Goal: Navigation & Orientation: Find specific page/section

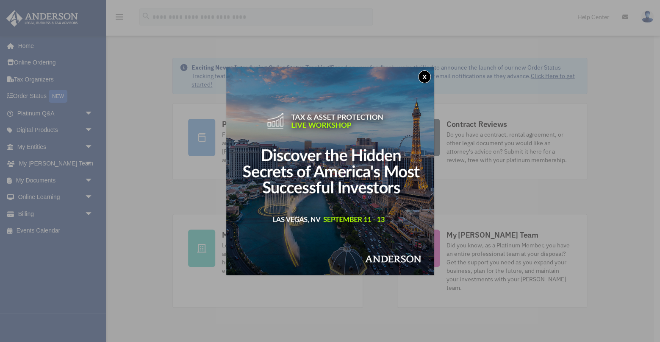
click at [424, 72] on button "x" at bounding box center [424, 76] width 13 height 13
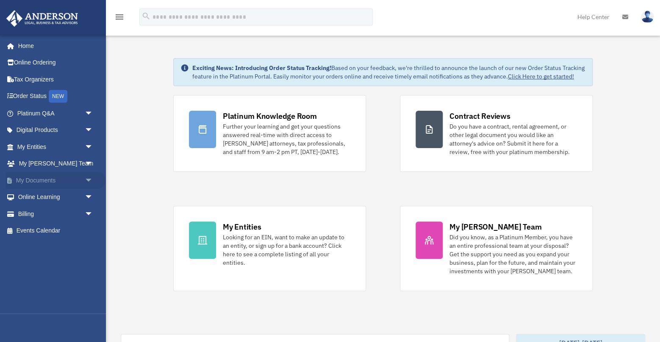
click at [85, 177] on span "arrow_drop_down" at bounding box center [93, 180] width 17 height 17
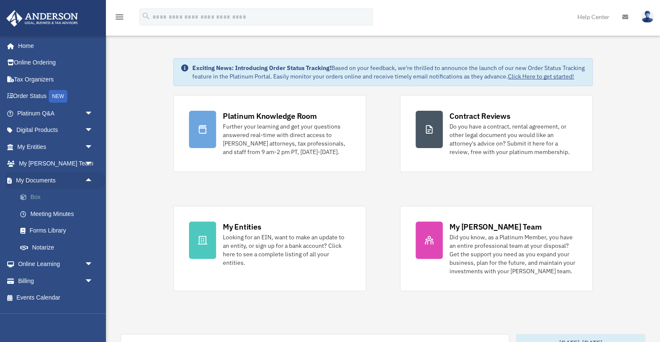
click at [38, 194] on link "Box" at bounding box center [59, 197] width 94 height 17
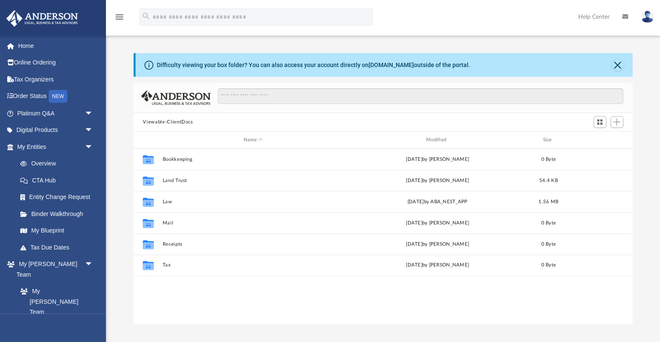
scroll to position [193, 498]
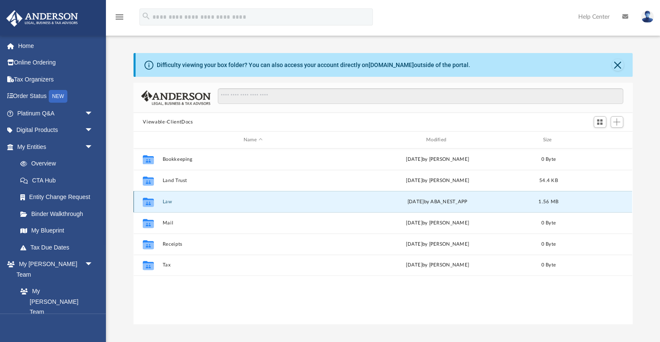
click at [171, 203] on button "Law" at bounding box center [253, 202] width 181 height 6
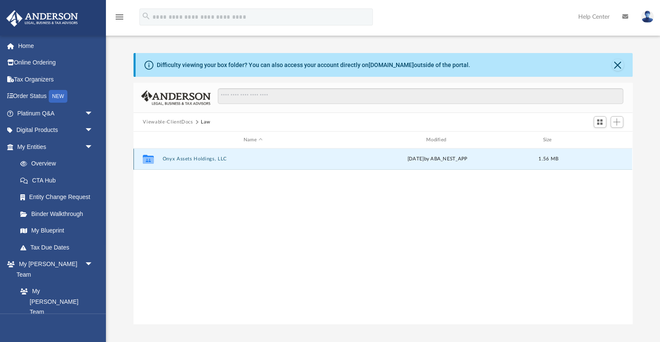
click at [196, 160] on button "Onyx Assets Holdings, LLC" at bounding box center [253, 159] width 181 height 6
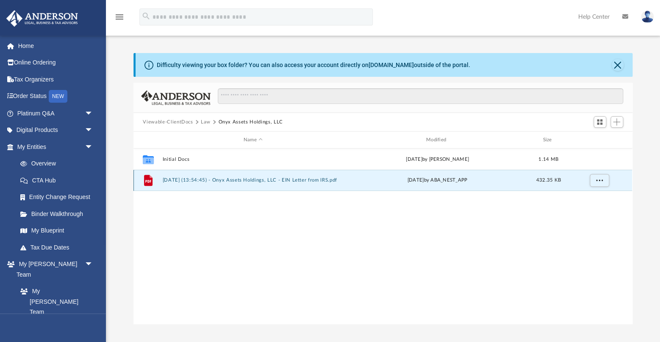
click at [192, 181] on button "2025.08.19 (13:54:45) - Onyx Assets Holdings, LLC - EIN Letter from IRS.pdf" at bounding box center [253, 180] width 181 height 6
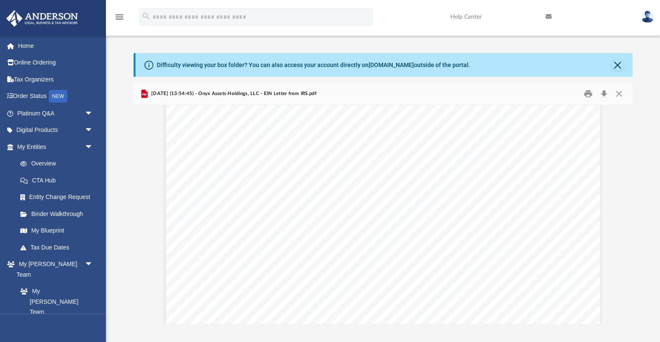
scroll to position [0, 0]
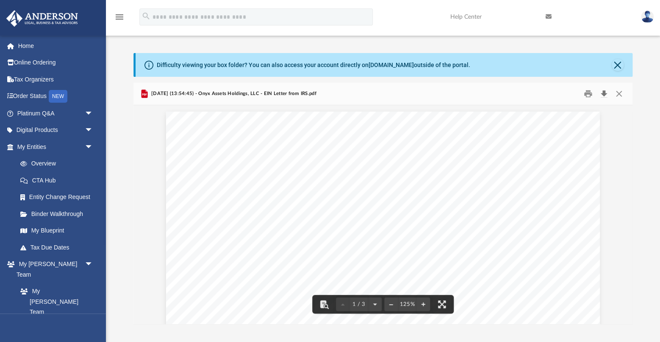
click at [603, 92] on button "Download" at bounding box center [604, 93] width 15 height 13
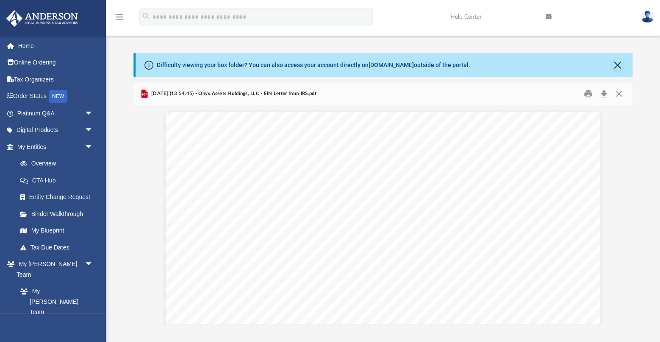
click at [646, 95] on div "Difficulty viewing your box folder? You can also access your account directly o…" at bounding box center [383, 188] width 554 height 271
click at [50, 239] on link "My Blueprint" at bounding box center [59, 230] width 94 height 17
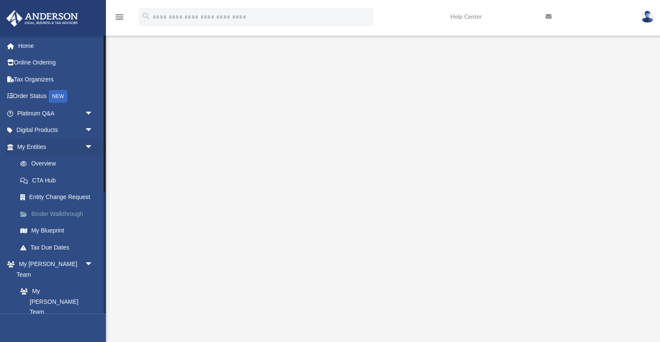
click at [53, 222] on link "Binder Walkthrough" at bounding box center [59, 213] width 94 height 17
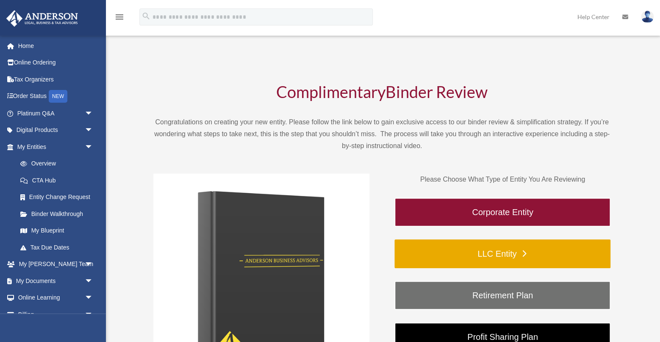
click at [489, 253] on link "LLC Entity" at bounding box center [503, 253] width 216 height 29
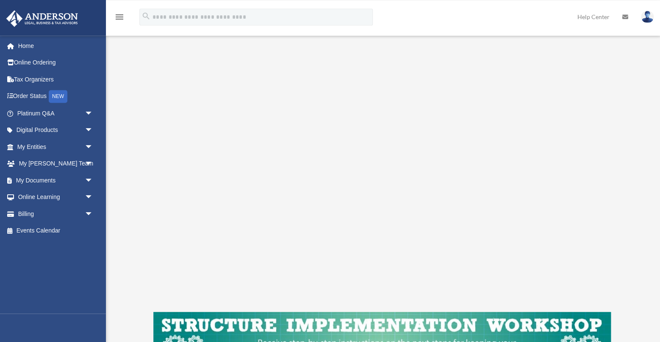
scroll to position [100, 0]
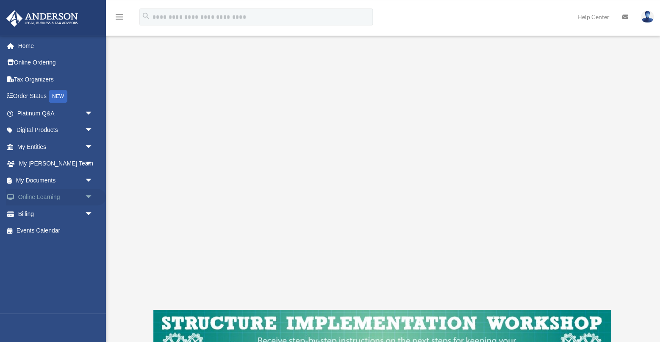
click at [89, 195] on span "arrow_drop_down" at bounding box center [93, 197] width 17 height 17
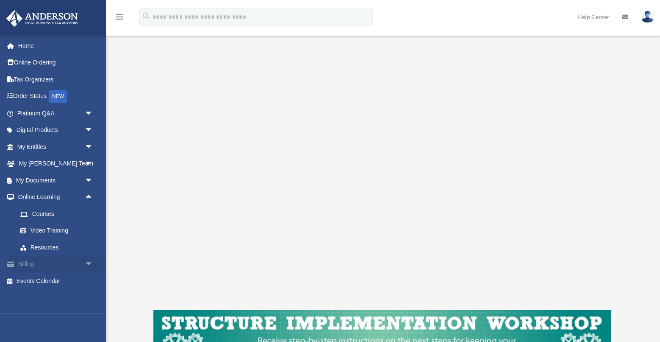
click at [88, 262] on span "arrow_drop_down" at bounding box center [93, 264] width 17 height 17
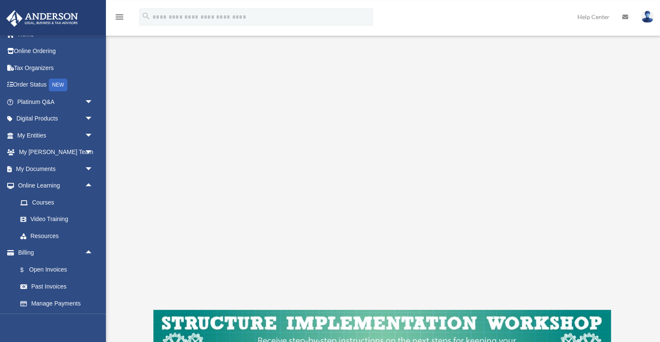
scroll to position [11, 0]
click at [47, 237] on link "Resources" at bounding box center [59, 236] width 94 height 17
click at [89, 251] on span "arrow_drop_up" at bounding box center [93, 253] width 17 height 17
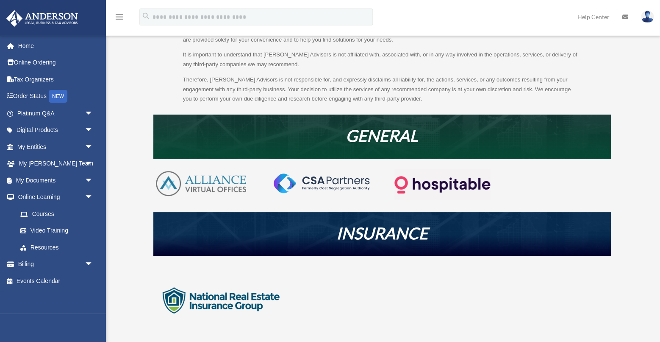
scroll to position [103, 0]
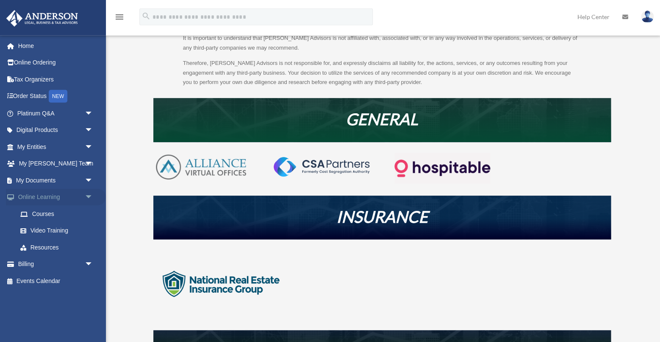
click at [89, 194] on span "arrow_drop_down" at bounding box center [93, 197] width 17 height 17
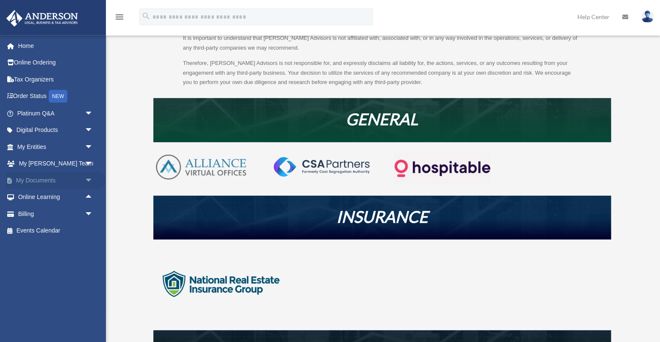
click at [89, 178] on span "arrow_drop_down" at bounding box center [93, 180] width 17 height 17
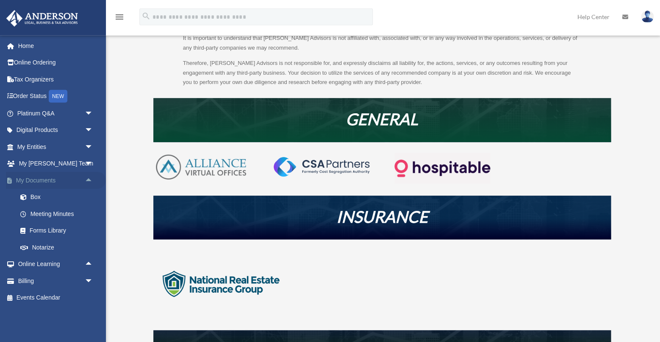
click at [89, 178] on span "arrow_drop_up" at bounding box center [93, 180] width 17 height 17
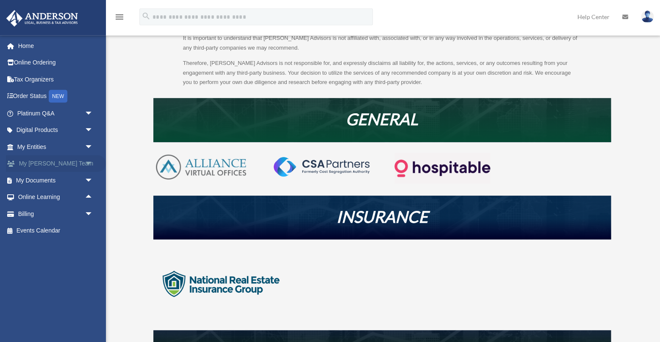
click at [87, 161] on span "arrow_drop_down" at bounding box center [93, 163] width 17 height 17
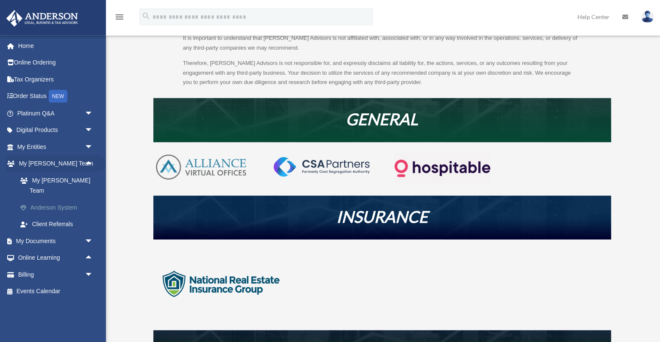
click at [67, 199] on link "Anderson System" at bounding box center [59, 207] width 94 height 17
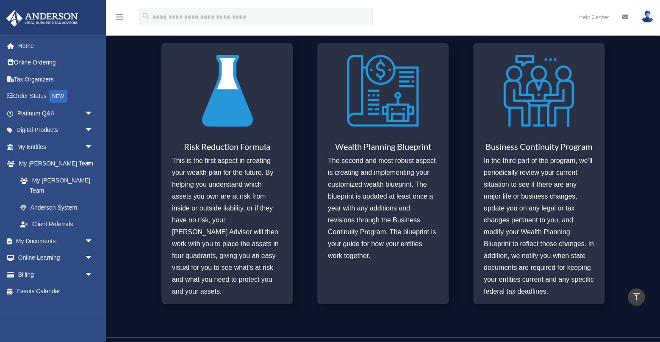
scroll to position [339, 0]
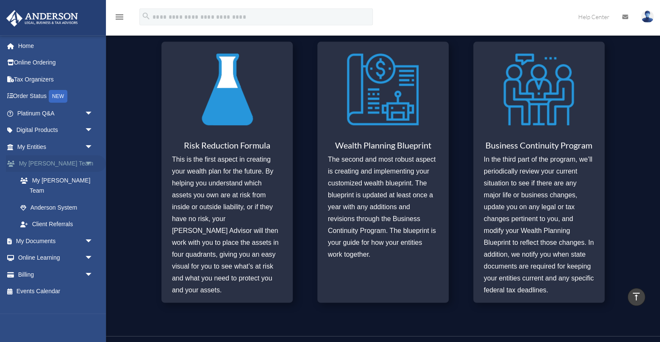
click at [87, 161] on span "arrow_drop_down" at bounding box center [93, 163] width 17 height 17
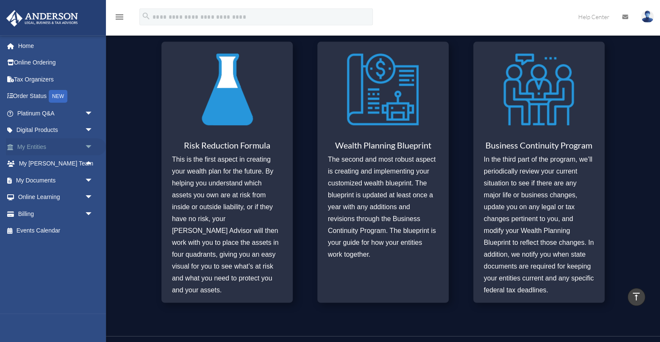
click at [88, 146] on span "arrow_drop_down" at bounding box center [93, 146] width 17 height 17
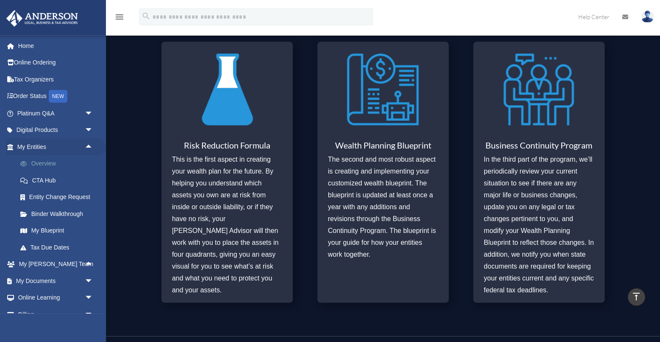
click at [46, 161] on link "Overview" at bounding box center [59, 163] width 94 height 17
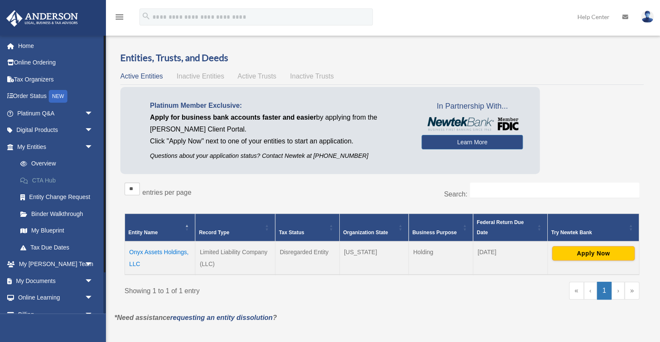
click at [51, 179] on link "CTA Hub" at bounding box center [59, 180] width 94 height 17
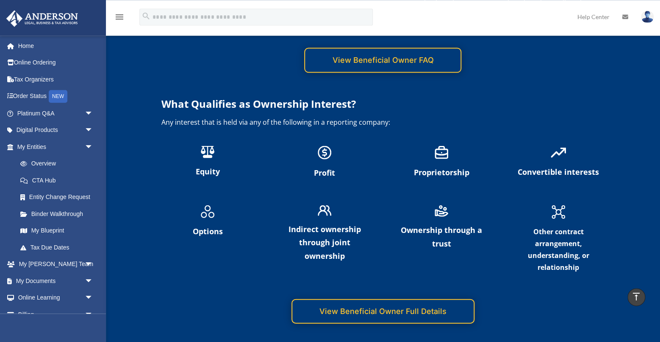
scroll to position [1940, 0]
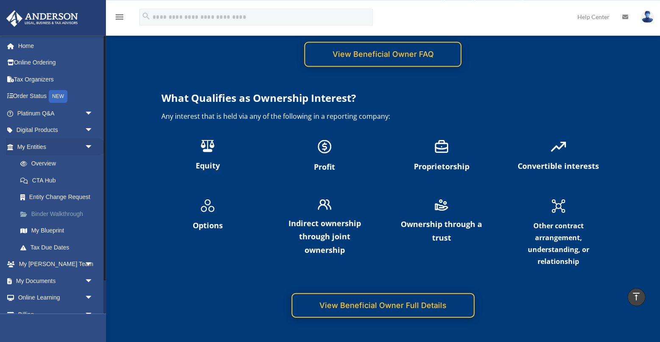
click at [60, 222] on link "Binder Walkthrough" at bounding box center [59, 213] width 94 height 17
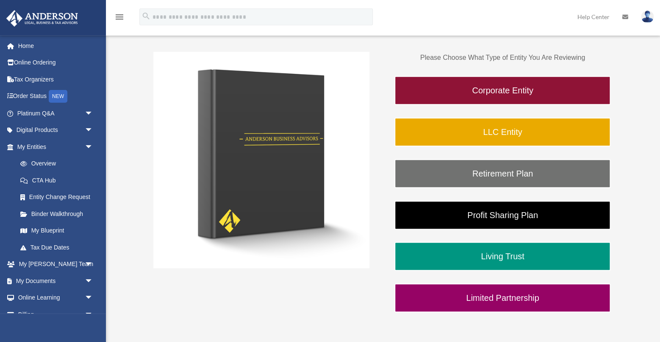
scroll to position [127, 0]
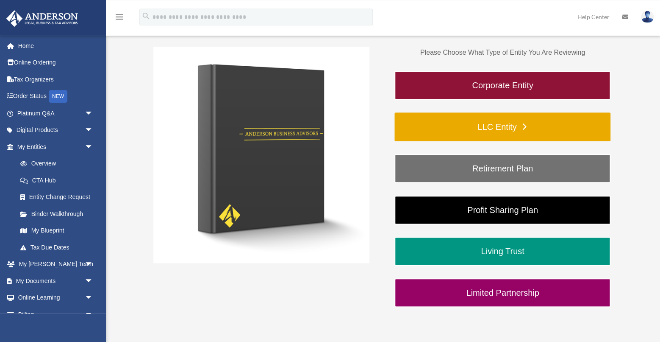
click at [501, 130] on link "LLC Entity" at bounding box center [503, 126] width 216 height 29
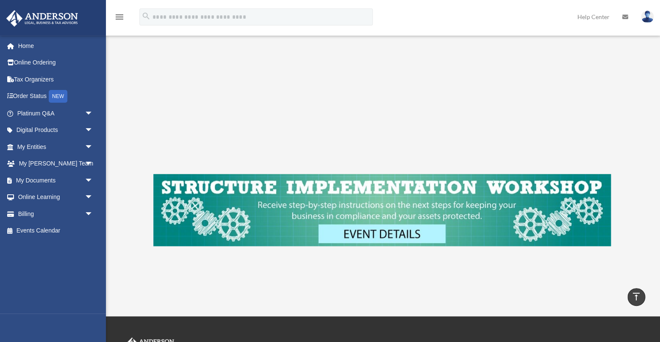
scroll to position [239, 0]
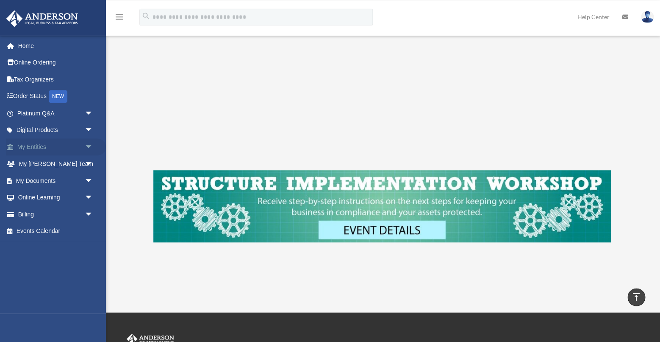
click at [89, 143] on span "arrow_drop_down" at bounding box center [93, 146] width 17 height 17
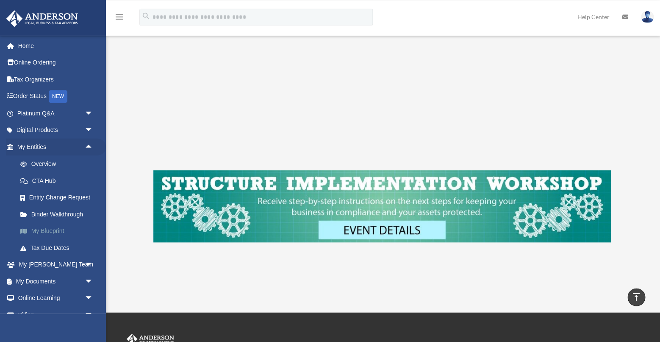
click at [36, 236] on link "My Blueprint" at bounding box center [59, 230] width 94 height 17
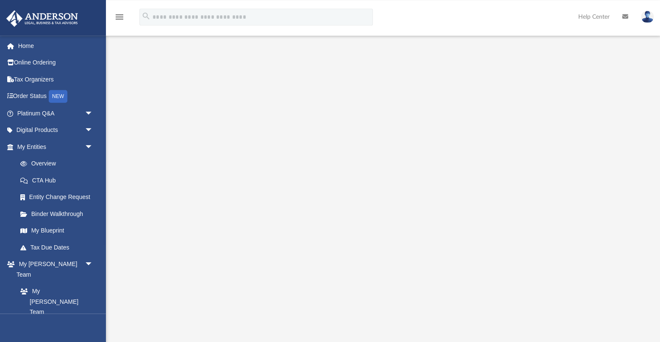
scroll to position [28, 0]
click at [88, 128] on span "arrow_drop_down" at bounding box center [93, 130] width 17 height 17
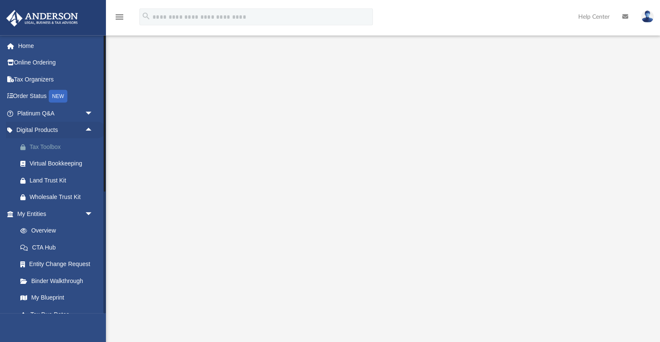
click at [59, 142] on div "Tax Toolbox" at bounding box center [63, 147] width 66 height 11
click at [54, 179] on div "Land Trust Kit" at bounding box center [63, 180] width 66 height 11
click at [89, 129] on span "arrow_drop_up" at bounding box center [93, 130] width 17 height 17
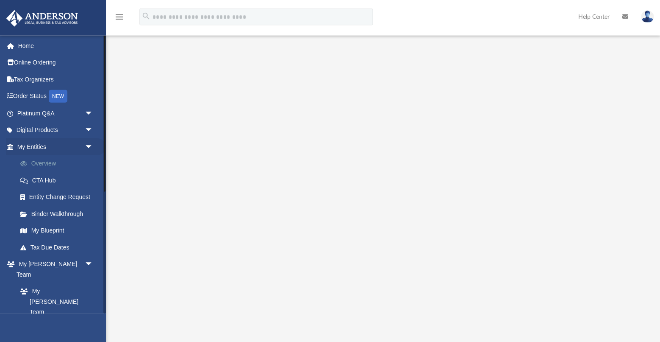
click at [54, 164] on link "Overview" at bounding box center [59, 163] width 94 height 17
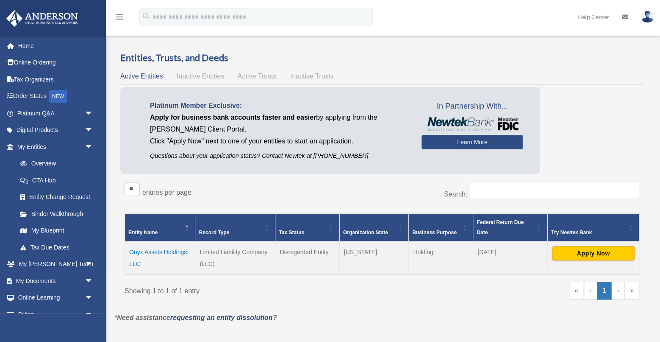
click at [202, 78] on span "Inactive Entities" at bounding box center [200, 75] width 47 height 7
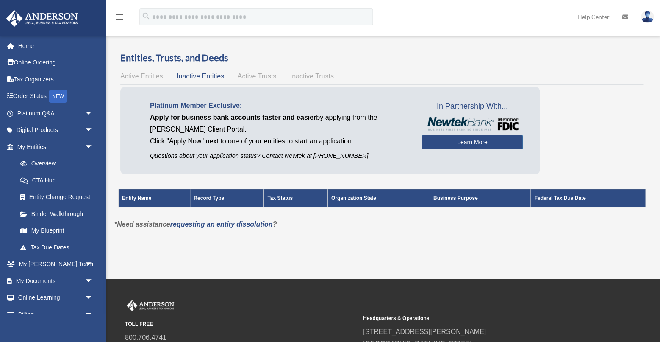
click at [248, 79] on span "Active Trusts" at bounding box center [257, 75] width 39 height 7
click at [300, 77] on span "Inactive Trusts" at bounding box center [312, 75] width 44 height 7
click at [128, 75] on span "Active Entities" at bounding box center [141, 75] width 42 height 7
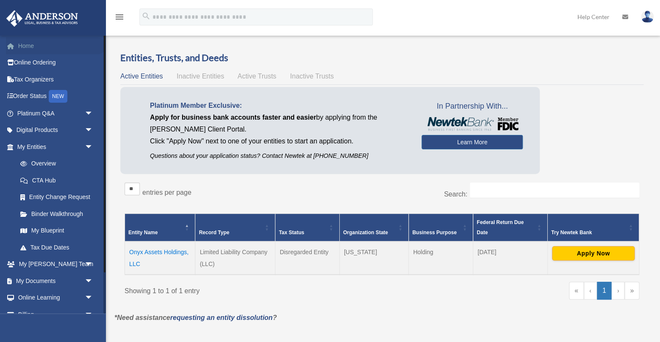
click at [26, 44] on link "Home" at bounding box center [56, 45] width 100 height 17
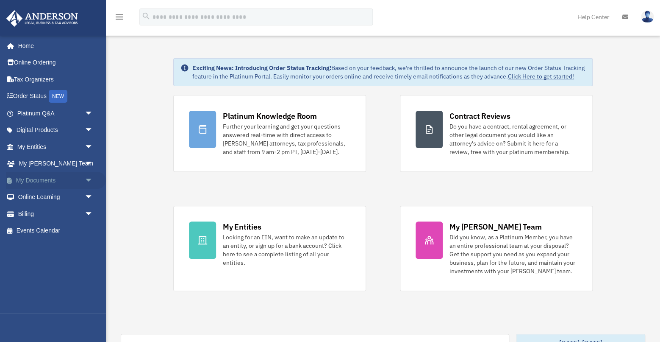
click at [90, 177] on span "arrow_drop_down" at bounding box center [93, 180] width 17 height 17
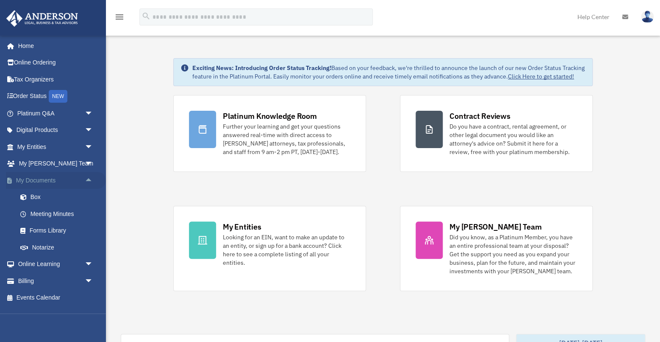
click at [89, 178] on span "arrow_drop_up" at bounding box center [93, 180] width 17 height 17
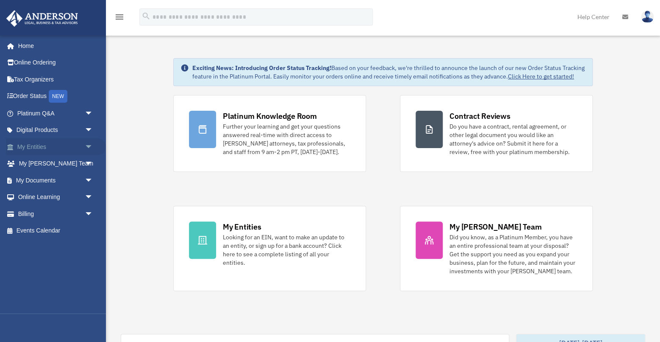
click at [87, 142] on span "arrow_drop_down" at bounding box center [93, 146] width 17 height 17
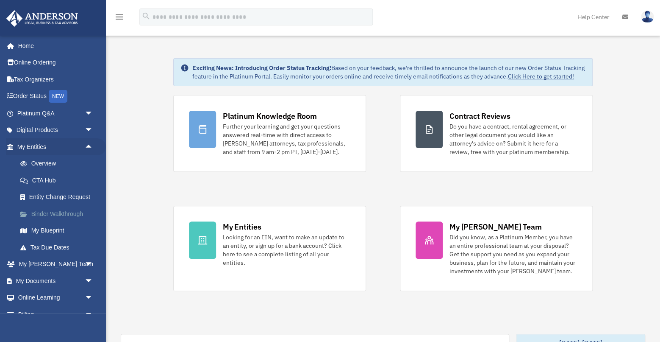
click at [65, 222] on link "Binder Walkthrough" at bounding box center [59, 213] width 94 height 17
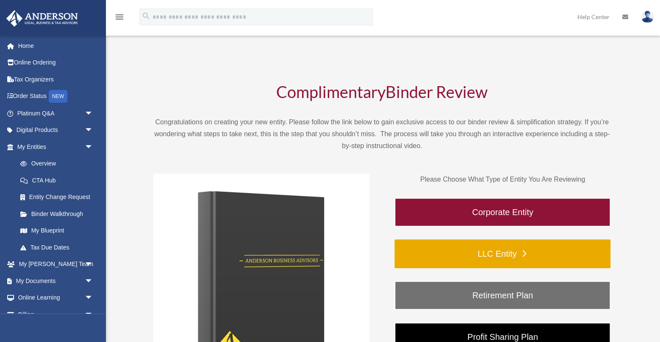
click at [486, 255] on link "LLC Entity" at bounding box center [503, 253] width 216 height 29
